Goal: Browse casually

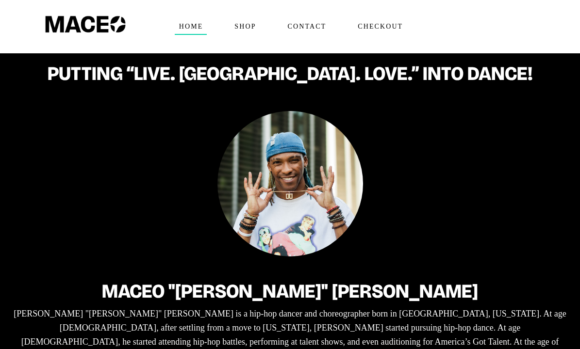
click at [192, 25] on span "Home" at bounding box center [191, 27] width 33 height 16
click at [243, 28] on span "Shop" at bounding box center [245, 27] width 30 height 16
